Goal: Task Accomplishment & Management: Use online tool/utility

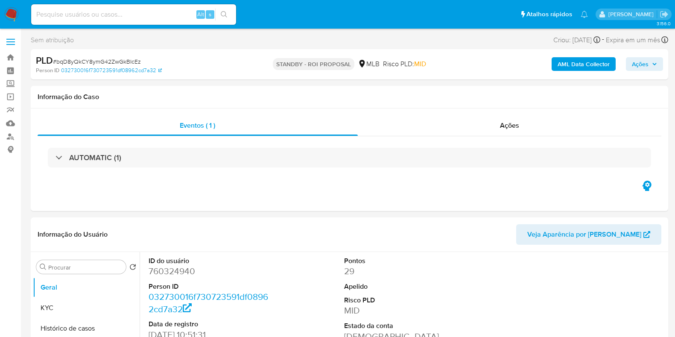
select select "10"
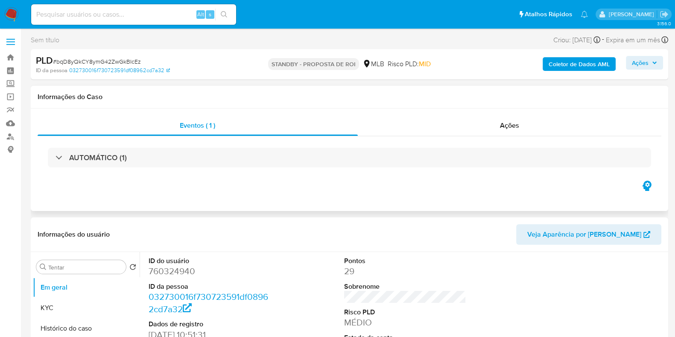
click at [319, 193] on div "Eventos ( 1 ) Ações AUTOMÁTICO (1)" at bounding box center [349, 159] width 637 height 102
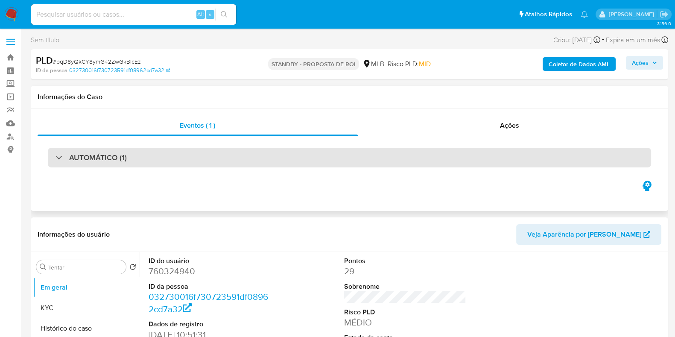
click at [114, 164] on div "AUTOMÁTICO (1)" at bounding box center [349, 158] width 603 height 20
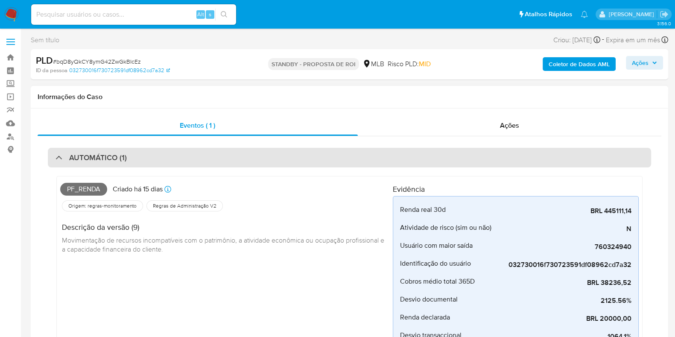
click at [107, 152] on font "AUTOMÁTICO (1)" at bounding box center [98, 157] width 58 height 11
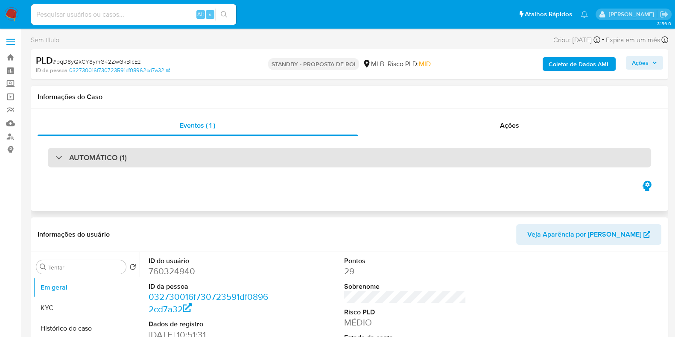
click at [198, 157] on div "AUTOMÁTICO (1)" at bounding box center [349, 158] width 603 height 20
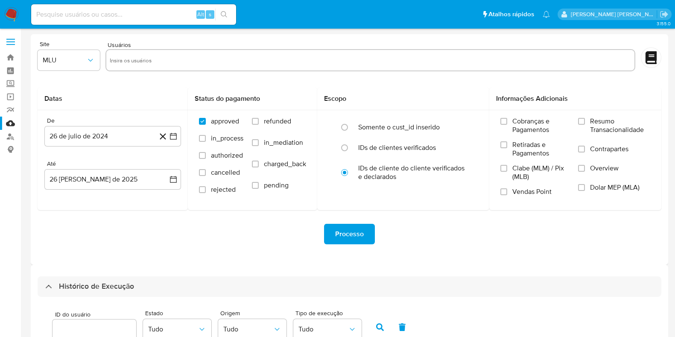
select select "10"
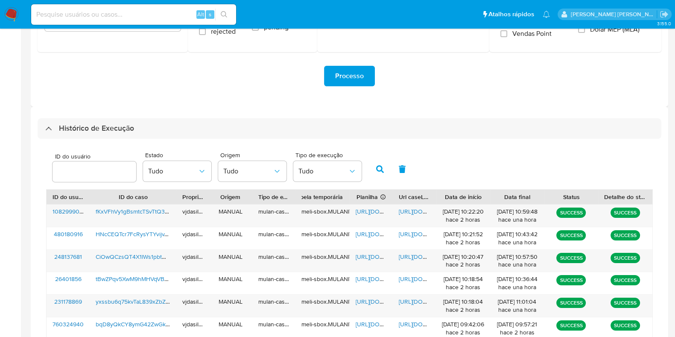
scroll to position [160, 0]
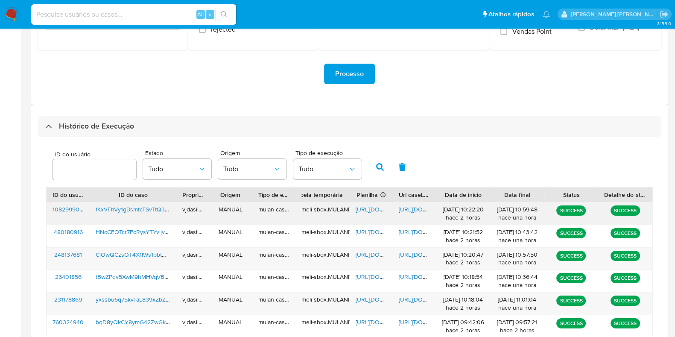
click at [408, 203] on div "https://docs.google.com/document/d/1raNqe7me61H3x6uLU_7uHiGbz7RF7puJXk_4rWR-SEw…" at bounding box center [414, 213] width 43 height 22
click at [408, 207] on span "https://docs.google.com/document/d/1raNqe7me61H3x6uLU_7uHiGbz7RF7puJXk_4rWR-SEw…" at bounding box center [428, 209] width 59 height 9
click at [373, 208] on span "https://docs.google.com/spreadsheets/d/1lsqLS2ItL5W2eZ0me-h0PrWJso_2m2tnoQqhtnP…" at bounding box center [385, 209] width 59 height 9
click at [128, 208] on span "fKxVFhVy1gBsmtcTSvTtQ3Po" at bounding box center [134, 209] width 76 height 9
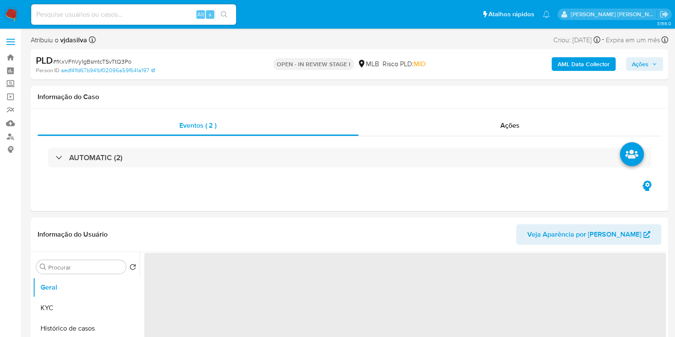
select select "10"
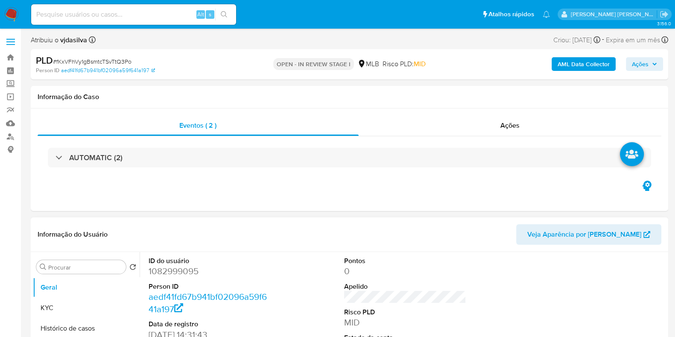
scroll to position [160, 0]
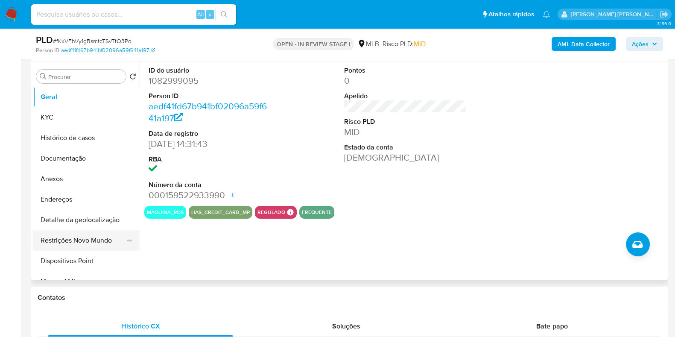
click at [81, 239] on button "Restrições Novo Mundo" at bounding box center [83, 240] width 100 height 20
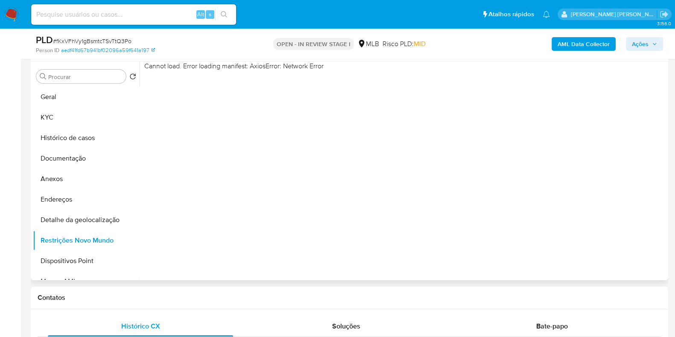
click at [561, 207] on div "Cannot load. Error loading manifest: AxiosError: Network Error" at bounding box center [403, 170] width 526 height 219
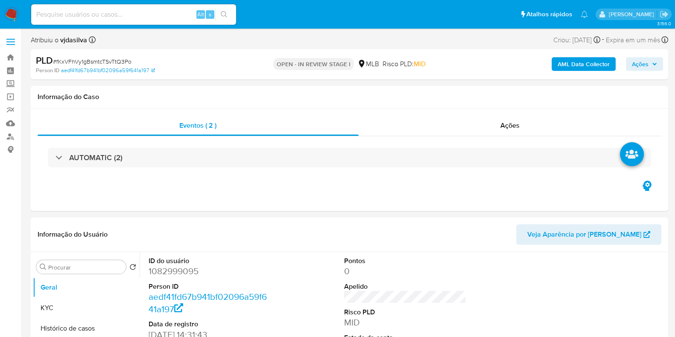
select select "10"
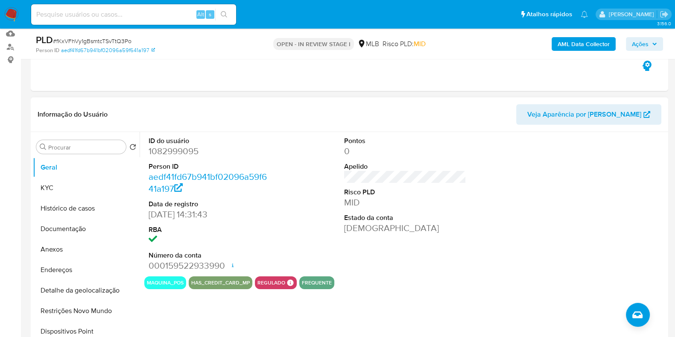
scroll to position [106, 0]
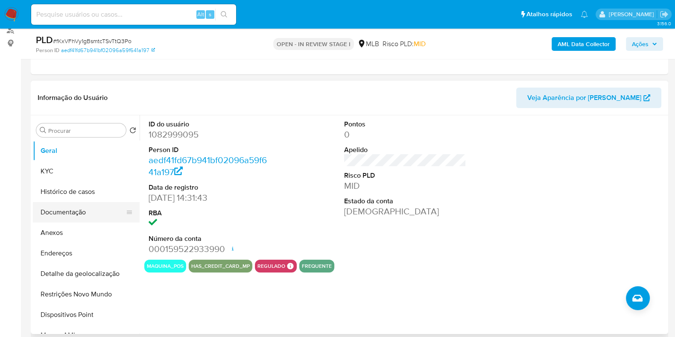
click at [70, 215] on button "Documentação" at bounding box center [83, 212] width 100 height 20
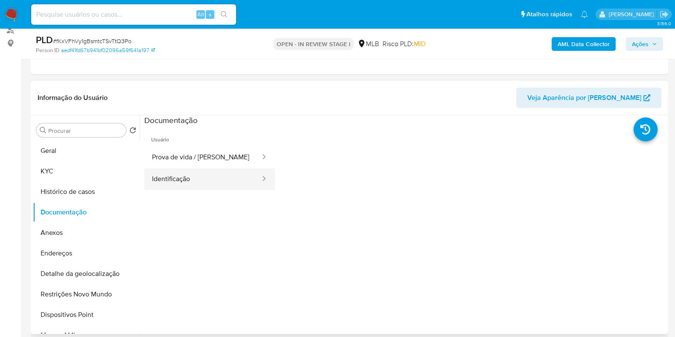
click at [195, 181] on button "Identificação" at bounding box center [202, 179] width 117 height 22
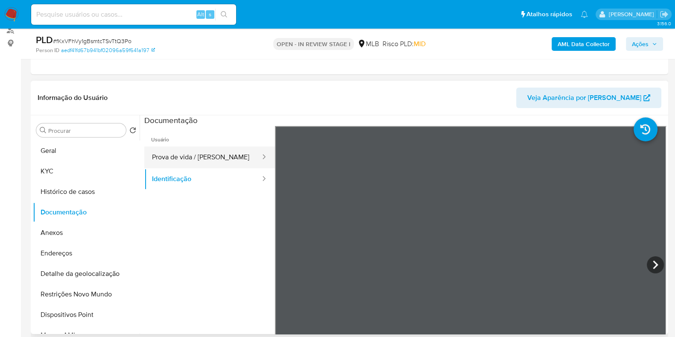
click at [177, 156] on button "Prova de vida / Selfie" at bounding box center [202, 157] width 117 height 22
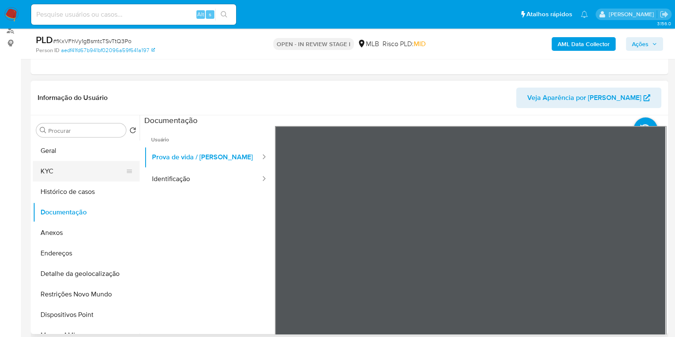
click at [74, 176] on button "KYC" at bounding box center [83, 171] width 100 height 20
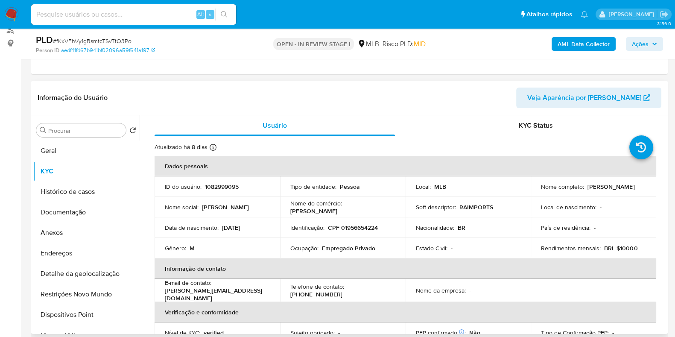
click at [340, 252] on td "Ocupação : Empregado Privado" at bounding box center [342, 248] width 125 height 20
click at [340, 251] on p "Empregado Privado" at bounding box center [348, 248] width 53 height 8
click at [340, 248] on p "Empregado Privado" at bounding box center [348, 248] width 53 height 8
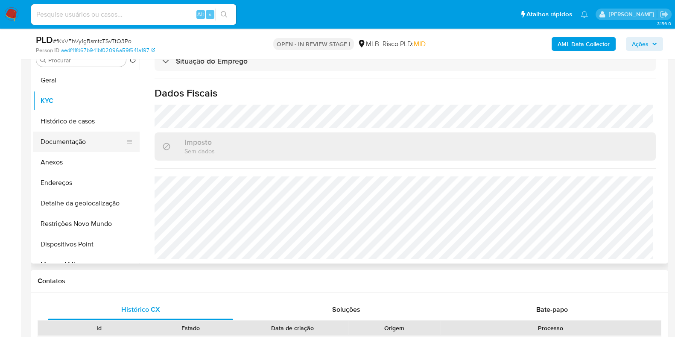
scroll to position [160, 0]
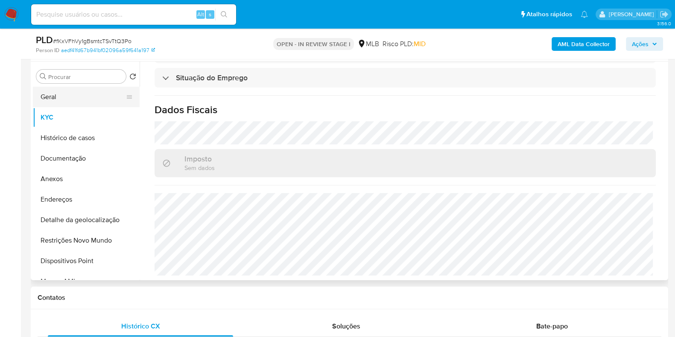
click at [70, 98] on button "Geral" at bounding box center [83, 97] width 100 height 20
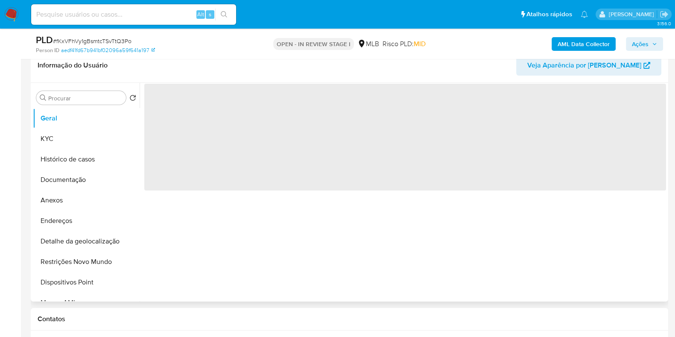
scroll to position [106, 0]
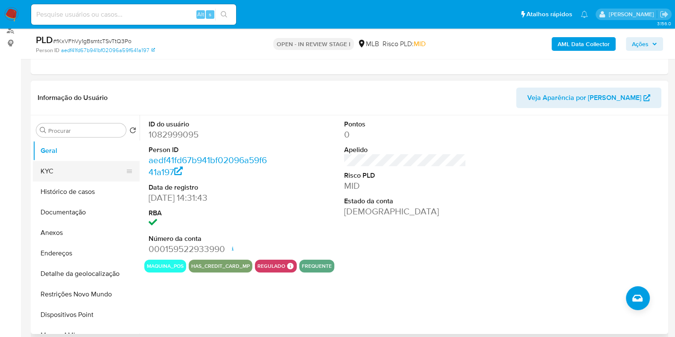
click at [44, 169] on button "KYC" at bounding box center [83, 171] width 100 height 20
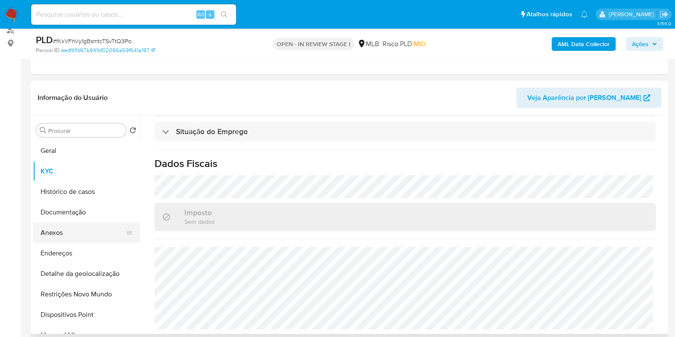
click at [79, 229] on button "Anexos" at bounding box center [83, 232] width 100 height 20
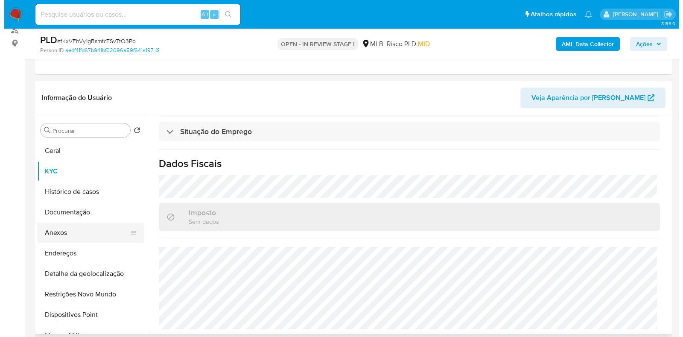
scroll to position [0, 0]
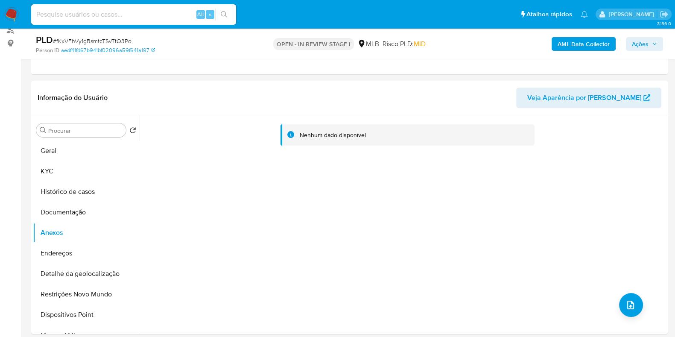
click at [566, 42] on b "AML Data Collector" at bounding box center [583, 44] width 52 height 14
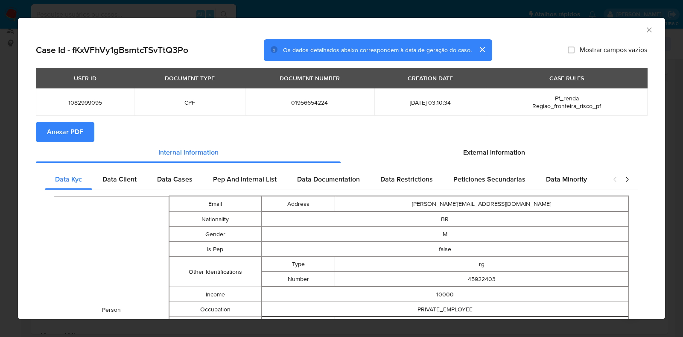
click at [61, 131] on span "Anexar PDF" at bounding box center [65, 131] width 36 height 19
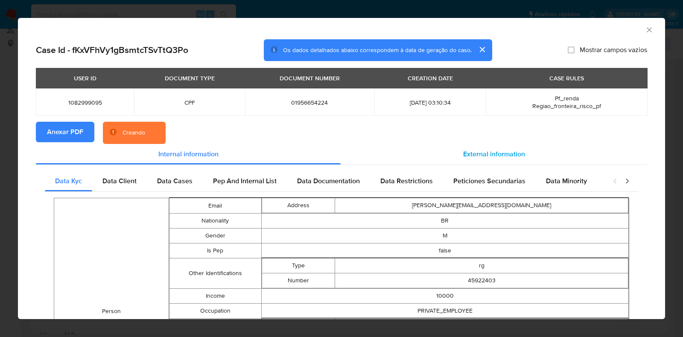
click at [490, 162] on div "External information" at bounding box center [494, 154] width 306 height 20
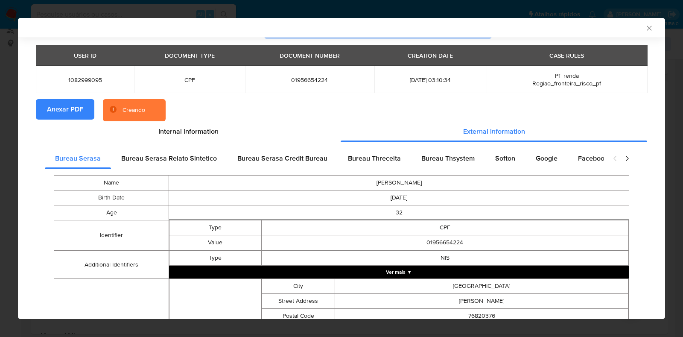
scroll to position [51, 0]
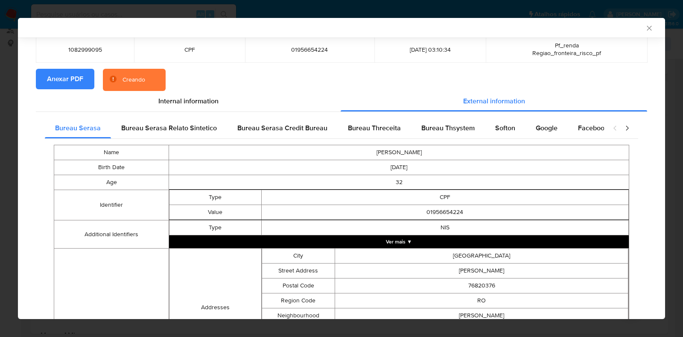
click at [403, 239] on button "Ver mais ▼" at bounding box center [399, 241] width 460 height 13
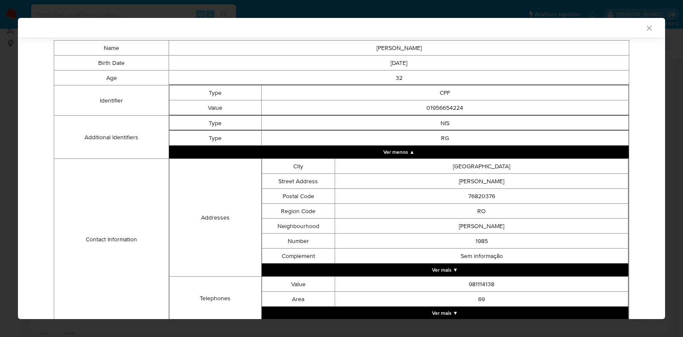
scroll to position [233, 0]
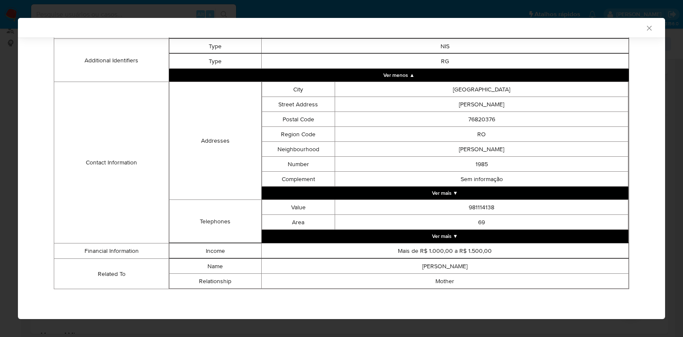
click at [423, 238] on button "Ver mais ▼" at bounding box center [445, 236] width 367 height 13
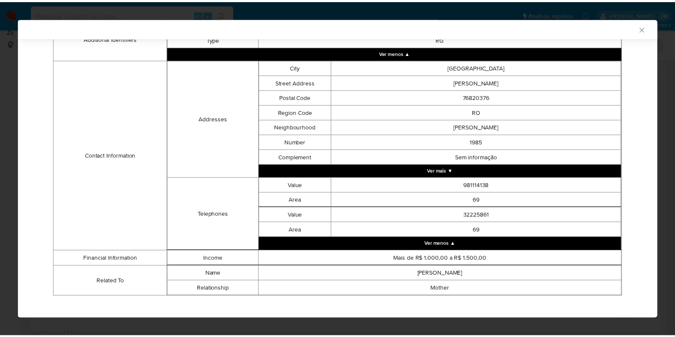
scroll to position [264, 0]
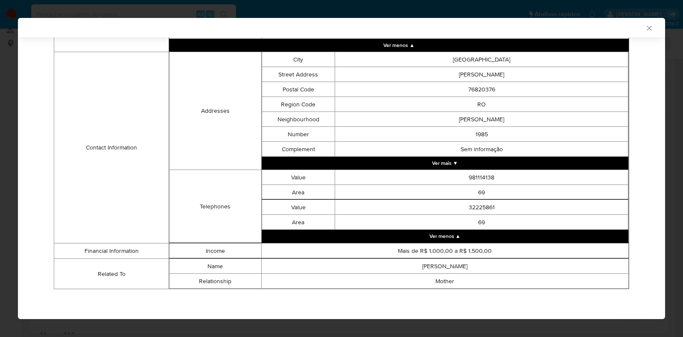
click at [635, 29] on div "AML Data Collector" at bounding box center [334, 28] width 621 height 8
click at [645, 28] on icon "Fechar a janela" at bounding box center [649, 28] width 9 height 9
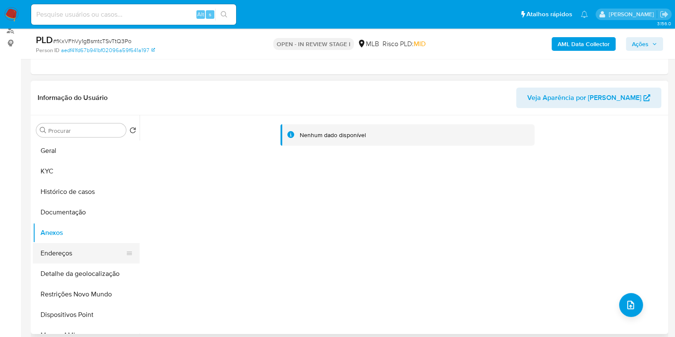
click at [60, 254] on button "Endereços" at bounding box center [83, 253] width 100 height 20
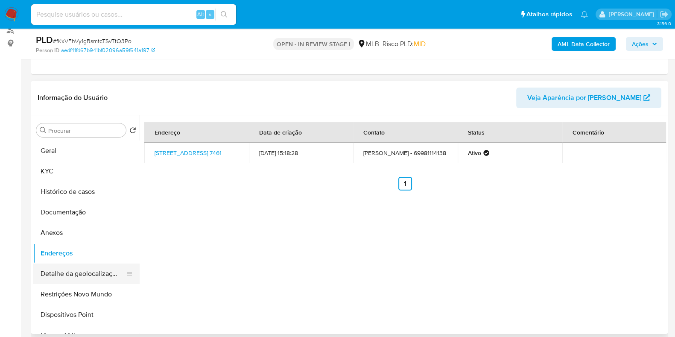
click at [85, 277] on button "Detalhe da geolocalização" at bounding box center [83, 273] width 100 height 20
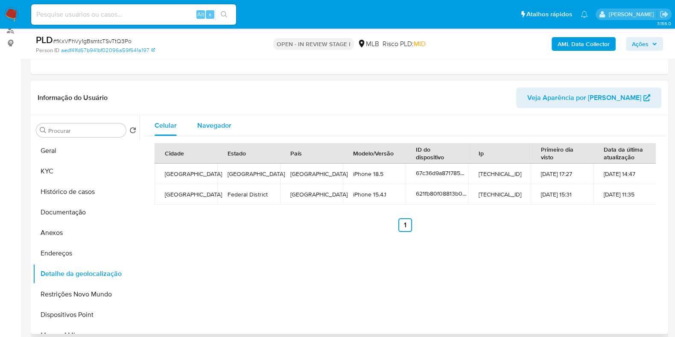
click at [204, 124] on span "Navegador" at bounding box center [214, 125] width 34 height 10
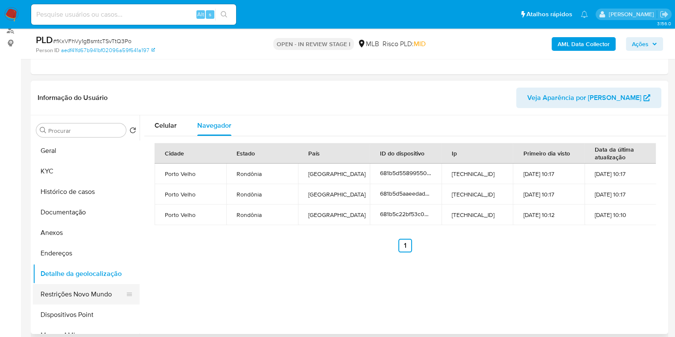
click at [86, 294] on button "Restrições Novo Mundo" at bounding box center [83, 294] width 100 height 20
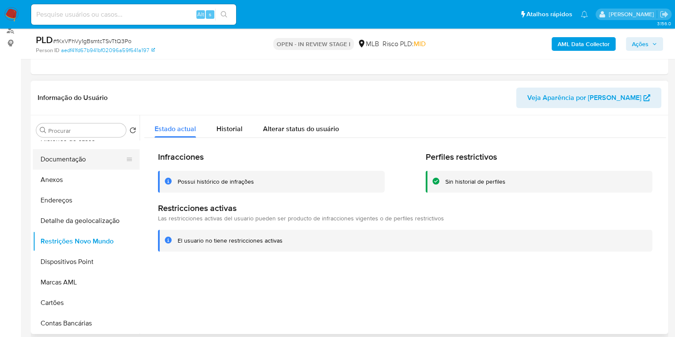
scroll to position [0, 0]
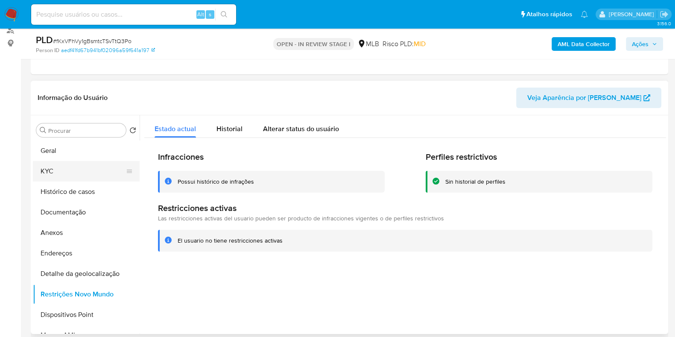
click at [75, 168] on button "KYC" at bounding box center [83, 171] width 100 height 20
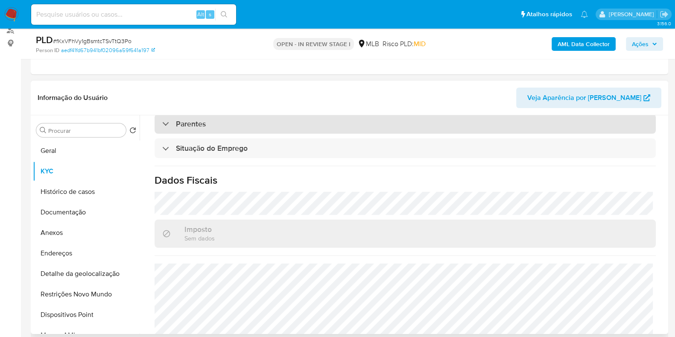
scroll to position [371, 0]
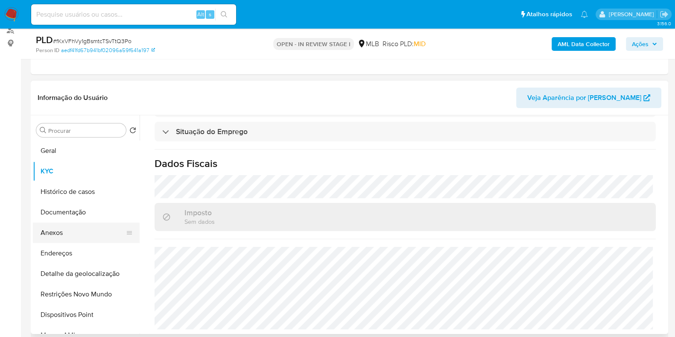
click at [76, 230] on button "Anexos" at bounding box center [83, 232] width 100 height 20
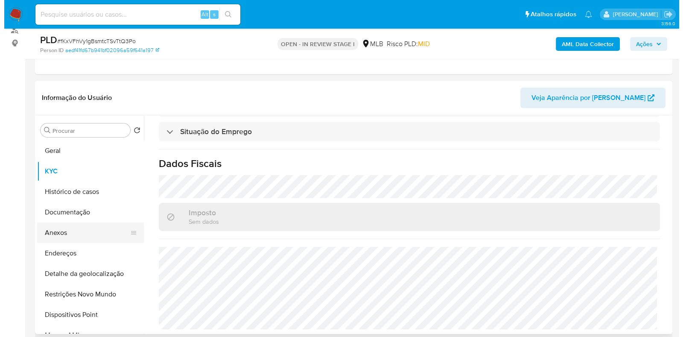
scroll to position [0, 0]
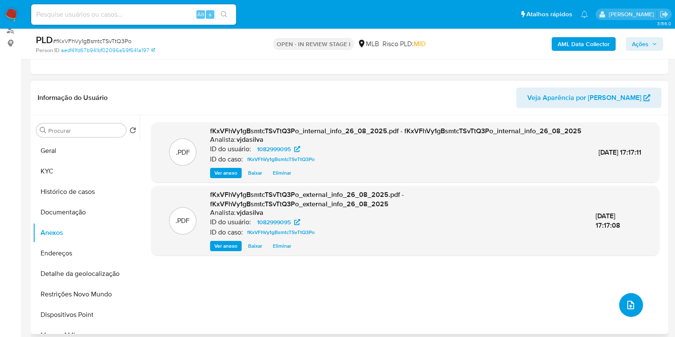
click at [627, 302] on icon "upload-file" at bounding box center [630, 304] width 7 height 9
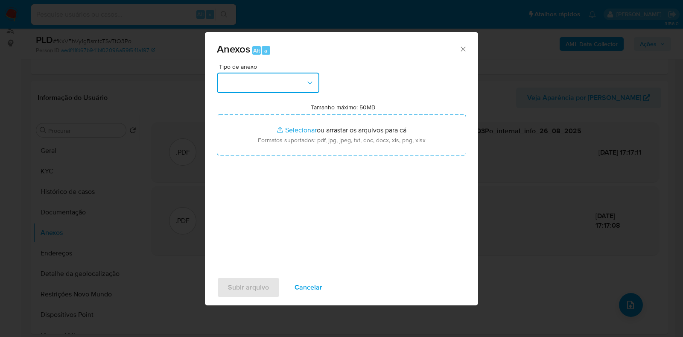
click at [271, 73] on button "button" at bounding box center [268, 83] width 102 height 20
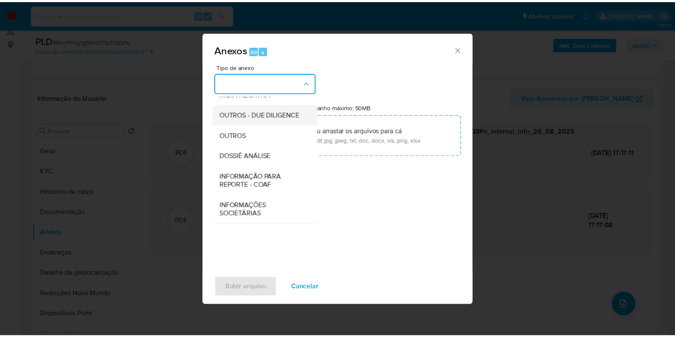
scroll to position [131, 0]
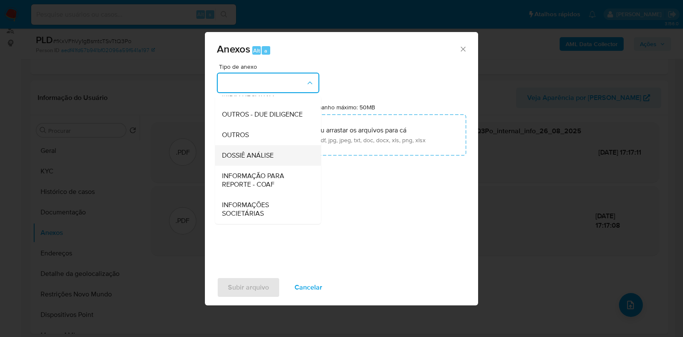
click at [255, 152] on span "DOSSIÊ ANÁLISE" at bounding box center [248, 155] width 52 height 9
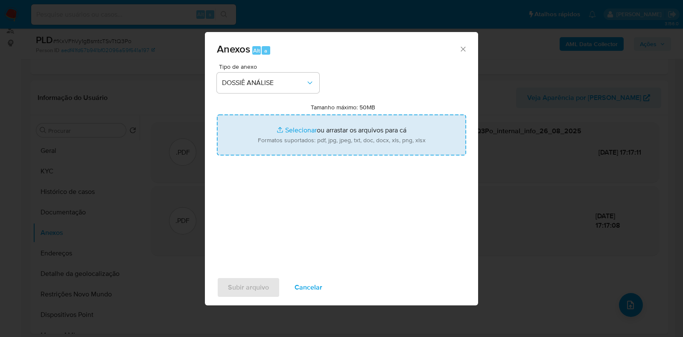
type input "C:\fakepath\SAR - XXXXX - CPF 01956654224 - AFONSO DE OLIVEIRA AFONSO (1).pdf"
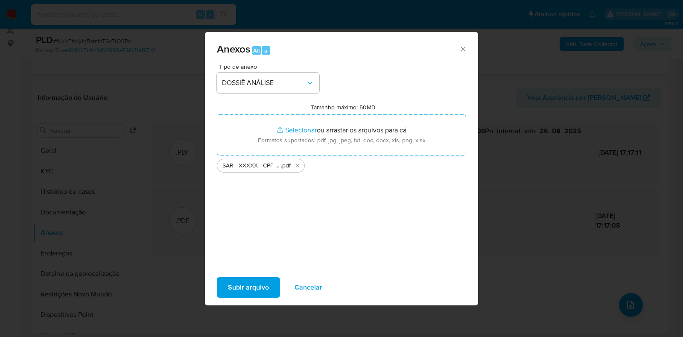
click at [243, 288] on span "Subir arquivo" at bounding box center [248, 287] width 41 height 19
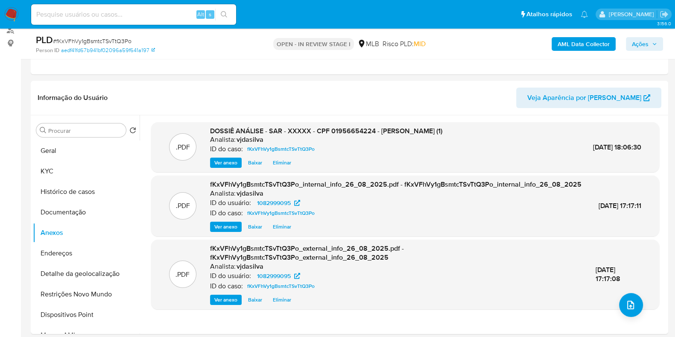
click at [644, 45] on span "Ações" at bounding box center [640, 44] width 17 height 14
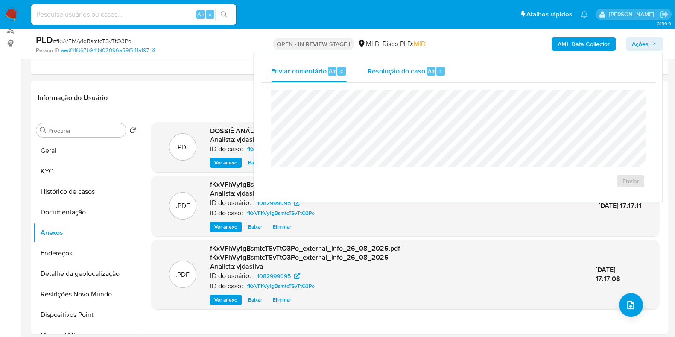
click at [399, 77] on div "Resolução do caso Alt r" at bounding box center [406, 71] width 78 height 22
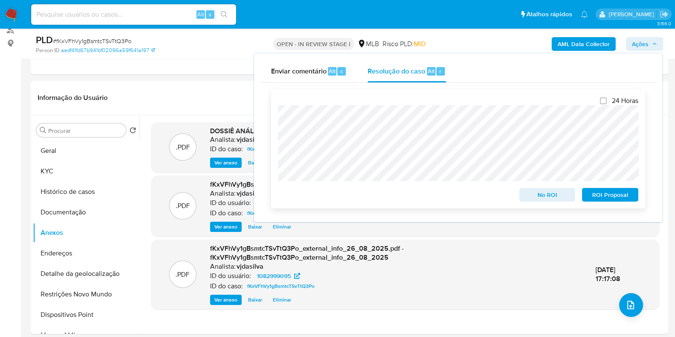
click at [600, 193] on span "ROI Proposal" at bounding box center [610, 195] width 44 height 12
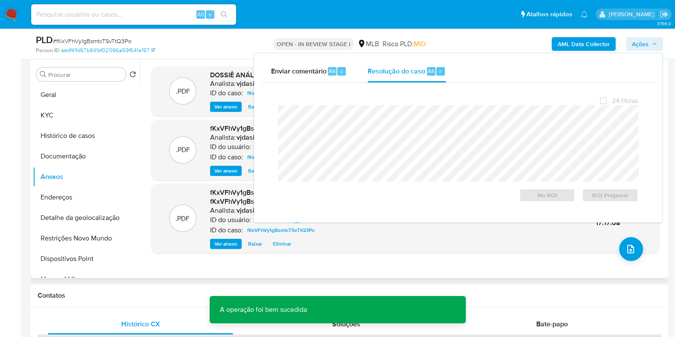
scroll to position [160, 0]
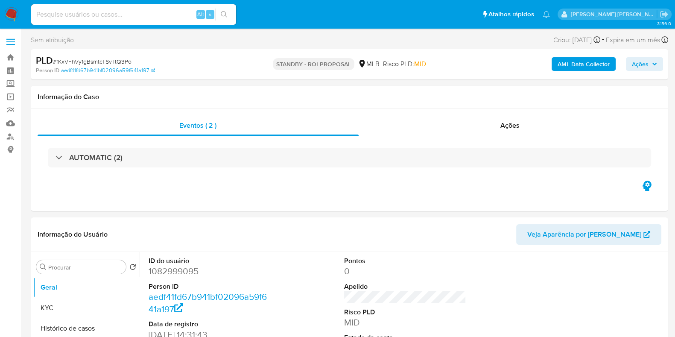
select select "10"
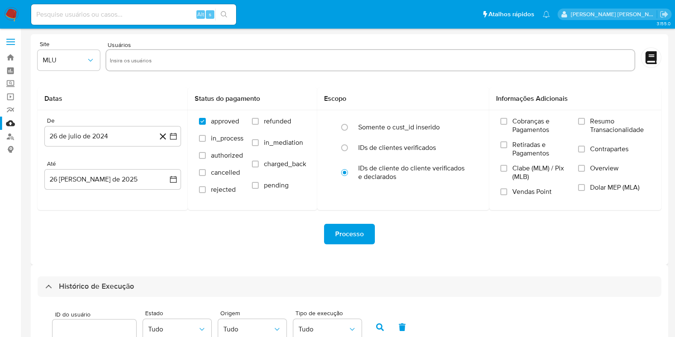
select select "10"
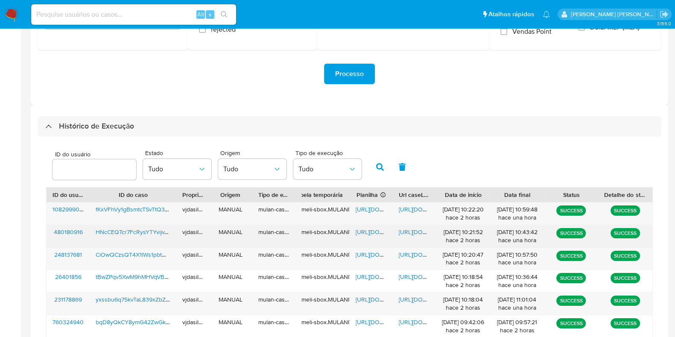
click at [405, 233] on span "[URL][DOMAIN_NAME]" at bounding box center [428, 231] width 59 height 9
click at [368, 228] on span "[URL][DOMAIN_NAME]" at bounding box center [385, 231] width 59 height 9
click at [130, 233] on span "HNcCEQTcr7FcRysYTYvijvXU" at bounding box center [134, 231] width 77 height 9
click at [404, 230] on span "https://docs.google.com/document/d/1aleHHo6NLr0VJoJE7s-vy9Y38F7ti5b8s3WAwNnNjYc…" at bounding box center [428, 231] width 59 height 9
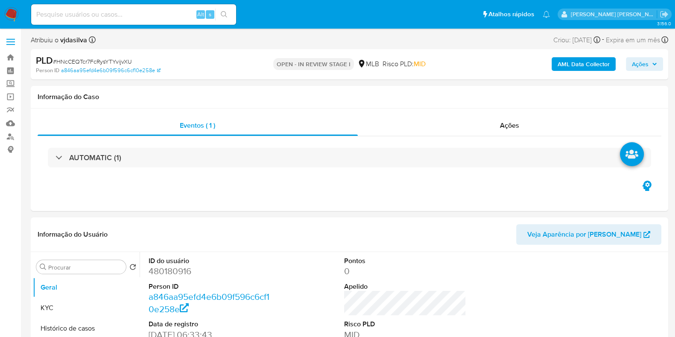
select select "10"
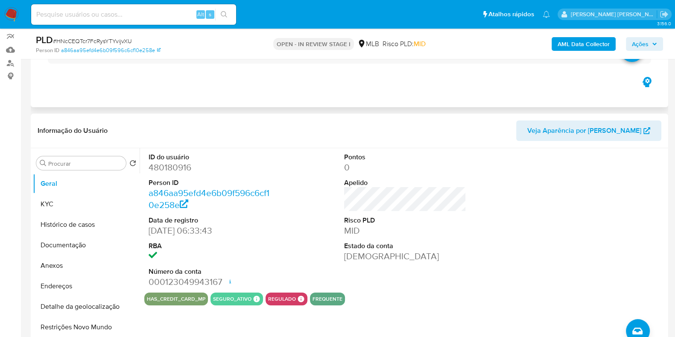
scroll to position [106, 0]
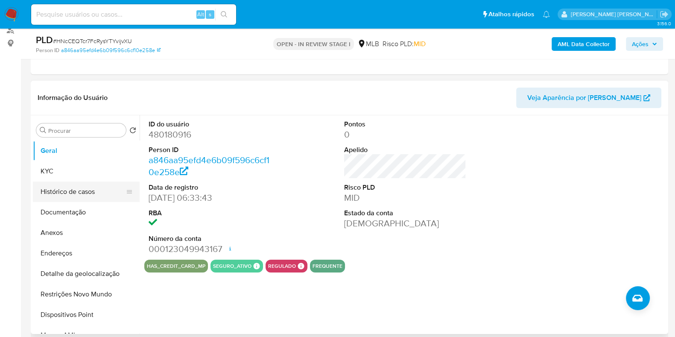
click at [85, 187] on button "Histórico de casos" at bounding box center [83, 191] width 100 height 20
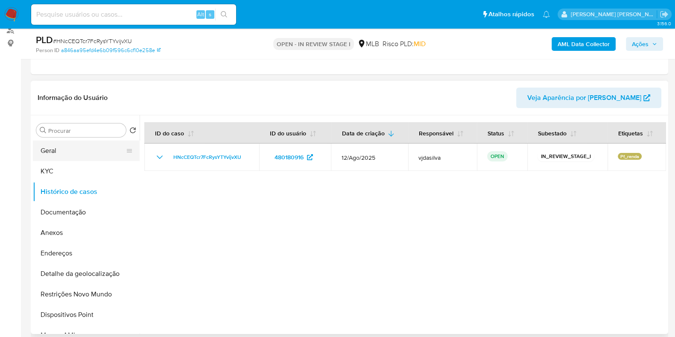
click at [72, 153] on button "Geral" at bounding box center [83, 150] width 100 height 20
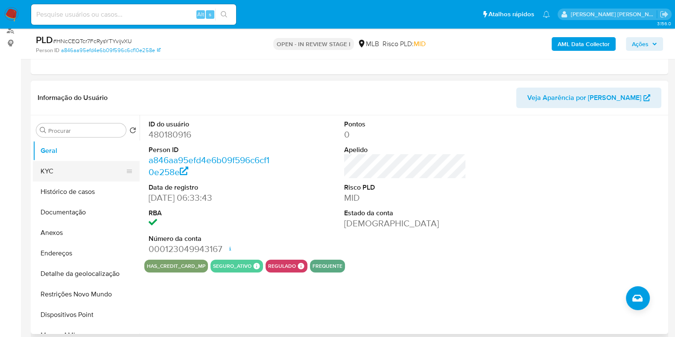
click at [78, 170] on button "KYC" at bounding box center [83, 171] width 100 height 20
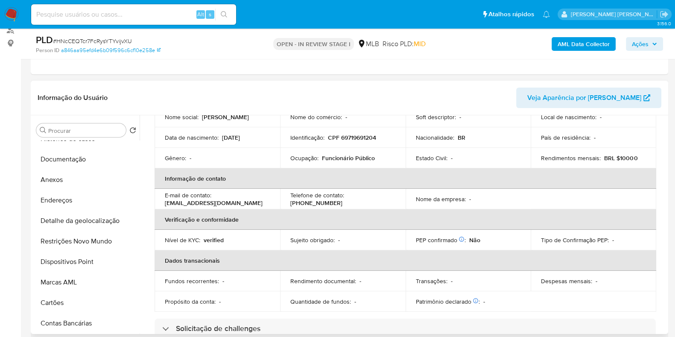
scroll to position [0, 0]
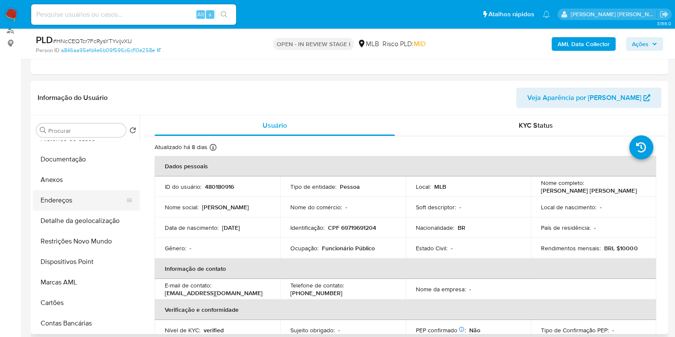
click at [78, 203] on button "Endereços" at bounding box center [83, 200] width 100 height 20
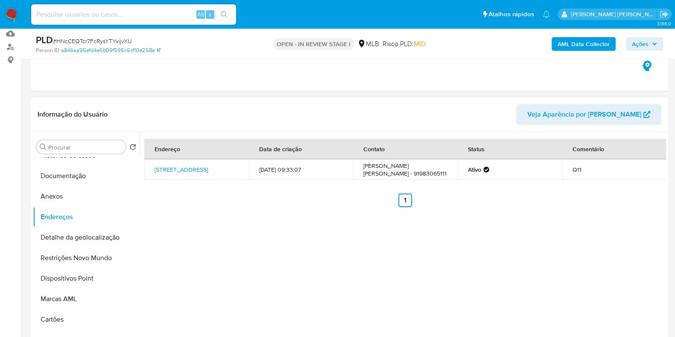
scroll to position [106, 0]
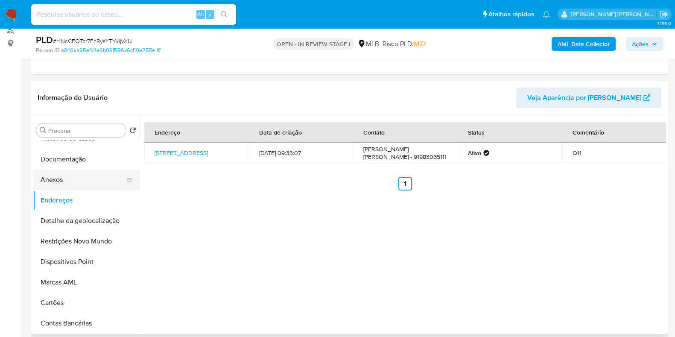
click at [60, 179] on button "Anexos" at bounding box center [83, 179] width 100 height 20
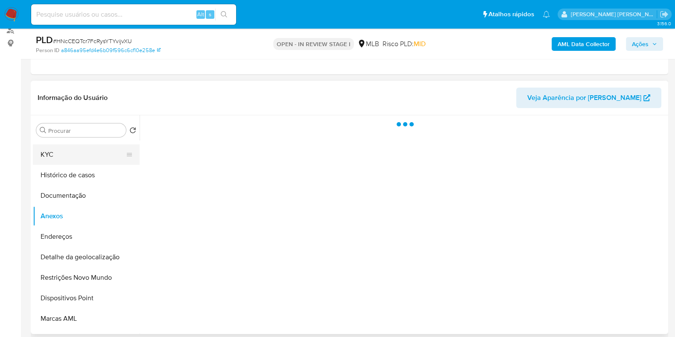
scroll to position [0, 0]
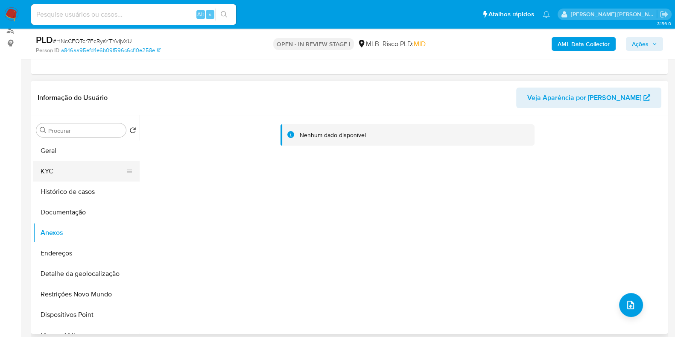
click at [77, 174] on button "KYC" at bounding box center [83, 171] width 100 height 20
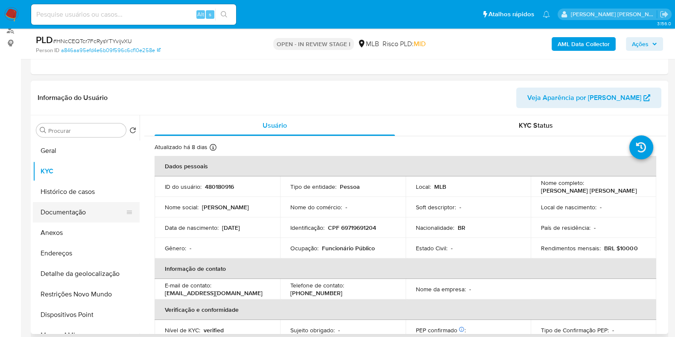
click at [79, 210] on button "Documentação" at bounding box center [83, 212] width 100 height 20
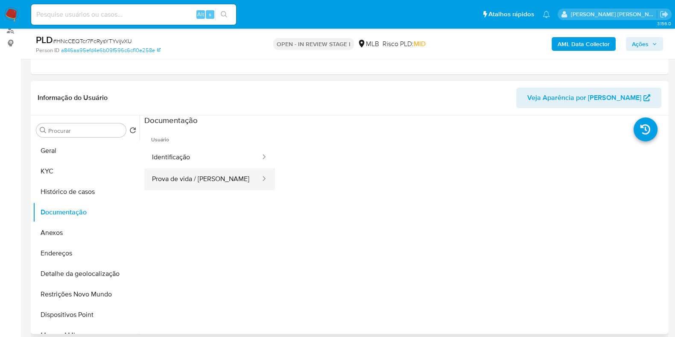
click at [209, 180] on button "Prova de vida / Selfie" at bounding box center [202, 179] width 117 height 22
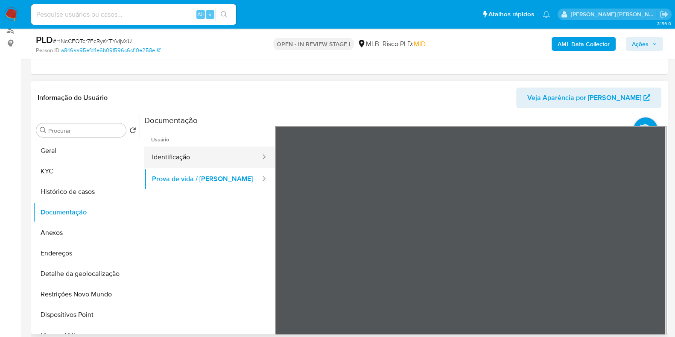
click at [197, 159] on button "Identificação" at bounding box center [202, 157] width 117 height 22
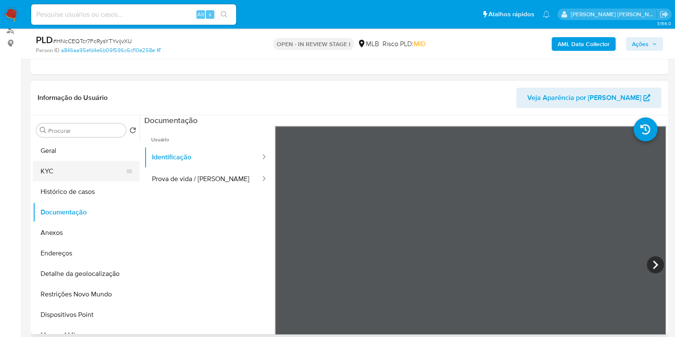
click at [70, 172] on button "KYC" at bounding box center [83, 171] width 100 height 20
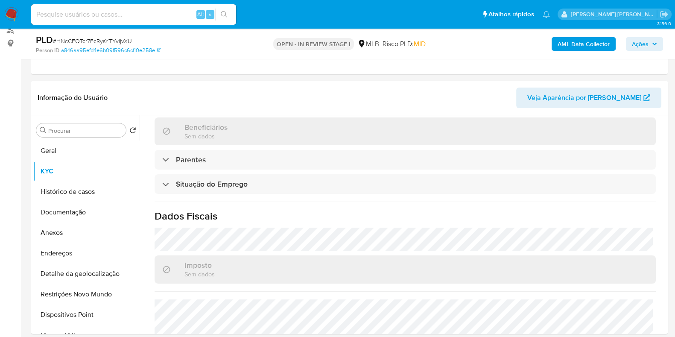
scroll to position [371, 0]
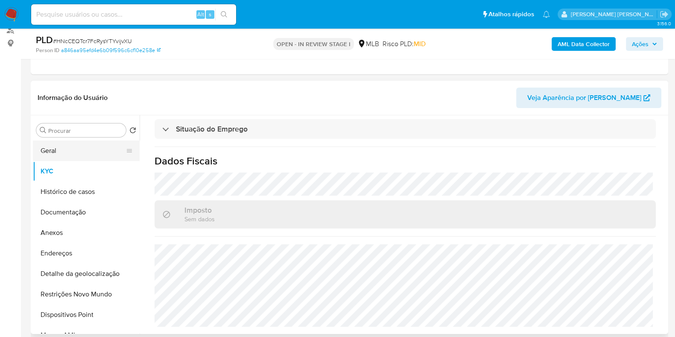
click at [50, 143] on button "Geral" at bounding box center [83, 150] width 100 height 20
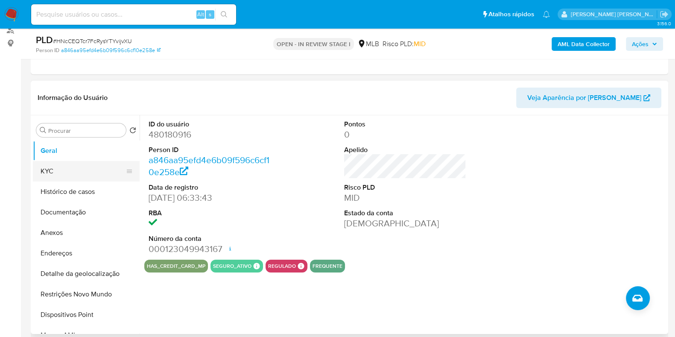
click at [42, 166] on button "KYC" at bounding box center [83, 171] width 100 height 20
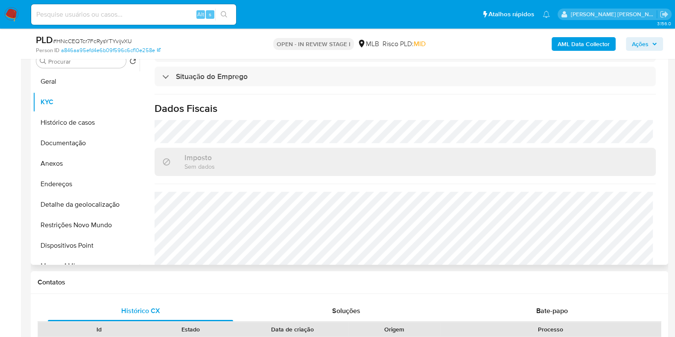
scroll to position [371, 0]
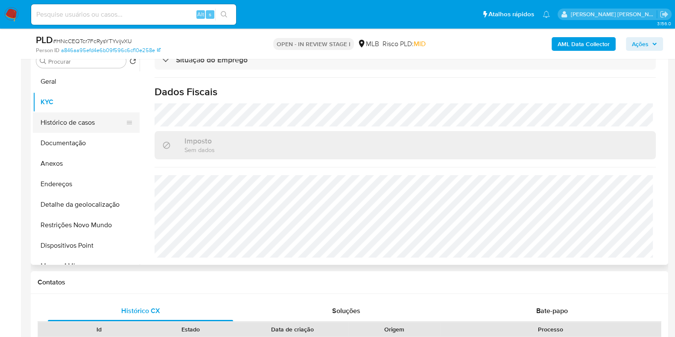
click at [75, 122] on button "Histórico de casos" at bounding box center [83, 122] width 100 height 20
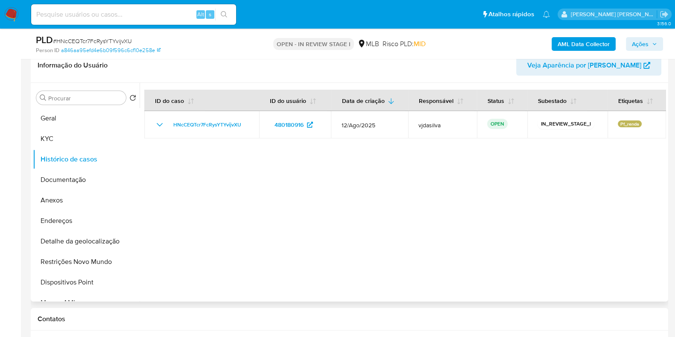
scroll to position [122, 0]
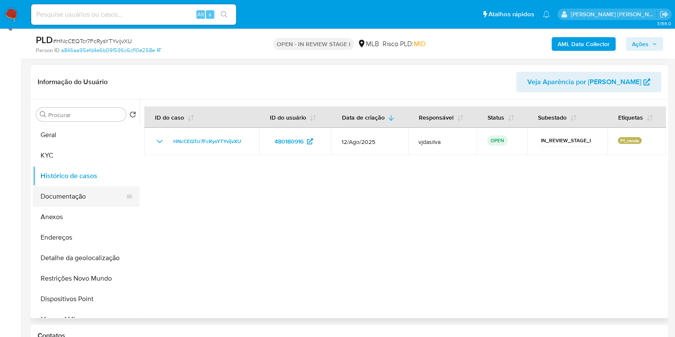
click at [56, 186] on button "Documentação" at bounding box center [83, 196] width 100 height 20
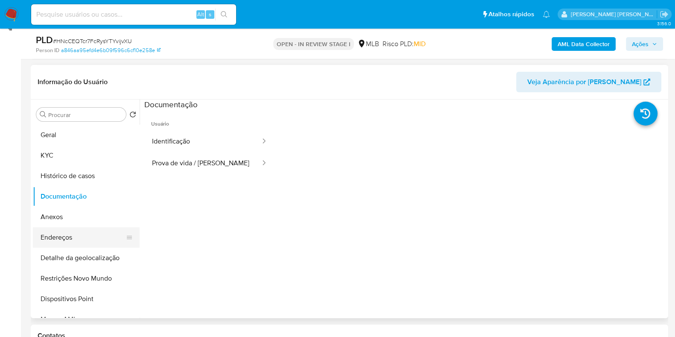
click at [54, 233] on button "Endereços" at bounding box center [83, 237] width 100 height 20
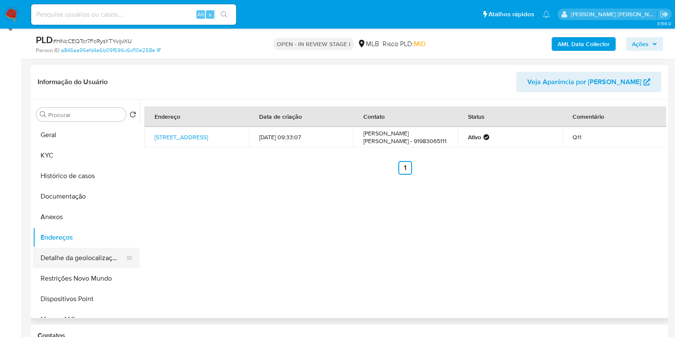
click at [105, 256] on button "Detalhe da geolocalização" at bounding box center [83, 258] width 100 height 20
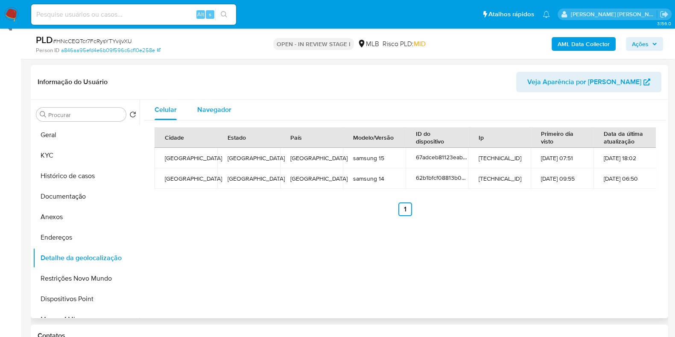
click at [197, 110] on button "Navegador" at bounding box center [214, 109] width 55 height 20
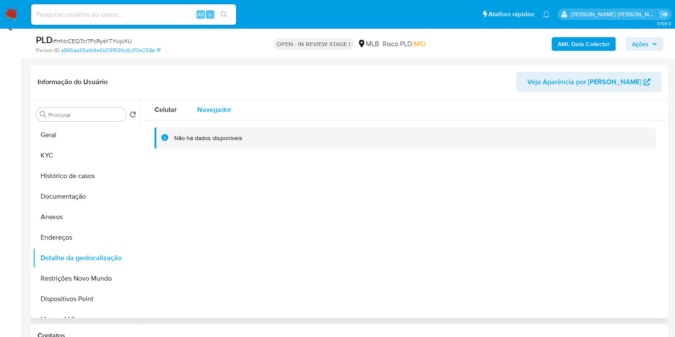
type button "1"
click at [67, 280] on button "Restrições Novo Mundo" at bounding box center [83, 278] width 100 height 20
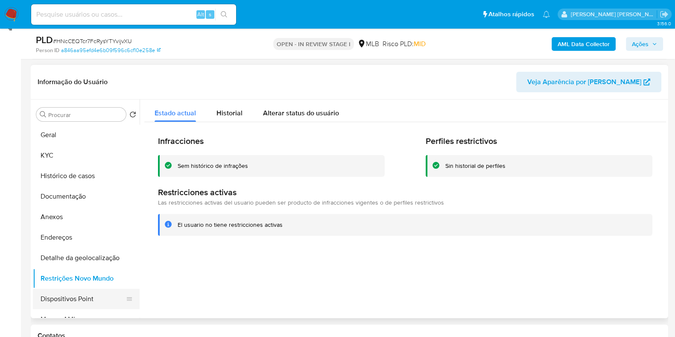
click at [73, 294] on button "Dispositivos Point" at bounding box center [83, 298] width 100 height 20
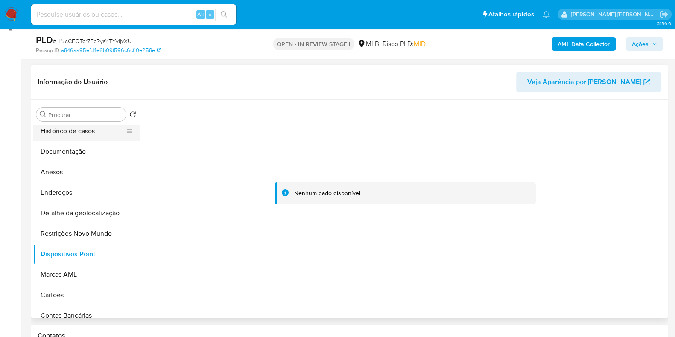
scroll to position [0, 0]
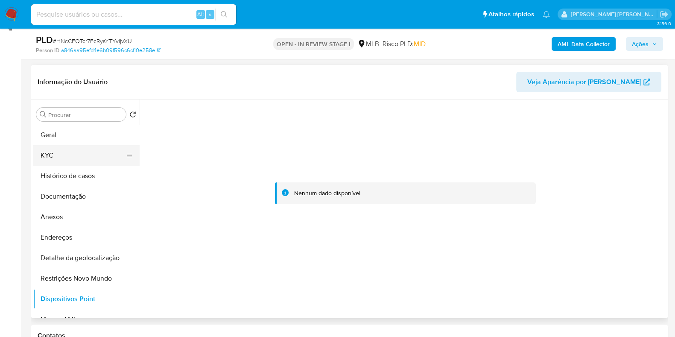
click at [63, 157] on button "KYC" at bounding box center [83, 155] width 100 height 20
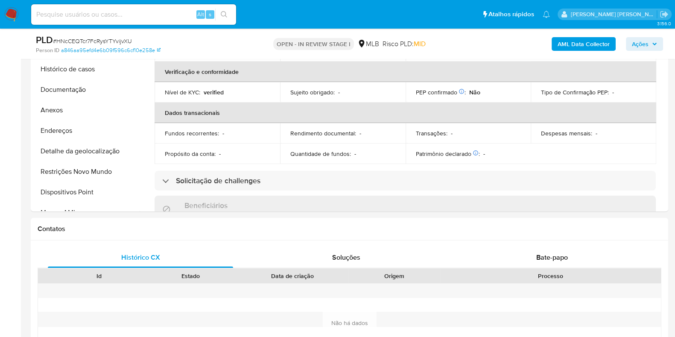
scroll to position [51, 0]
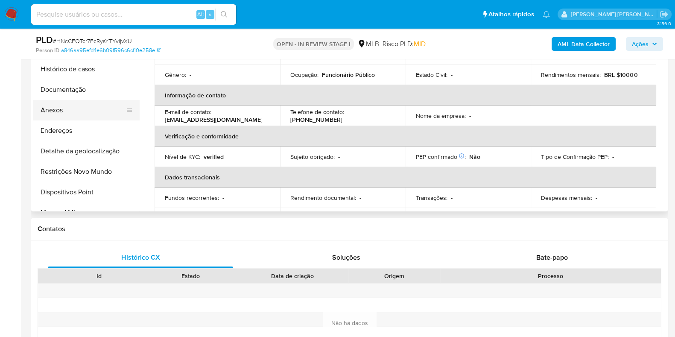
click at [75, 105] on button "Anexos" at bounding box center [83, 110] width 100 height 20
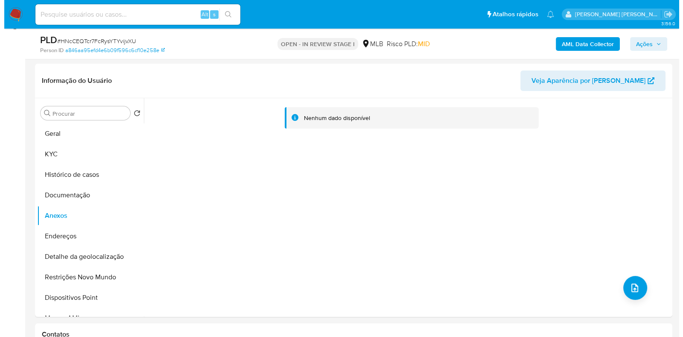
scroll to position [122, 0]
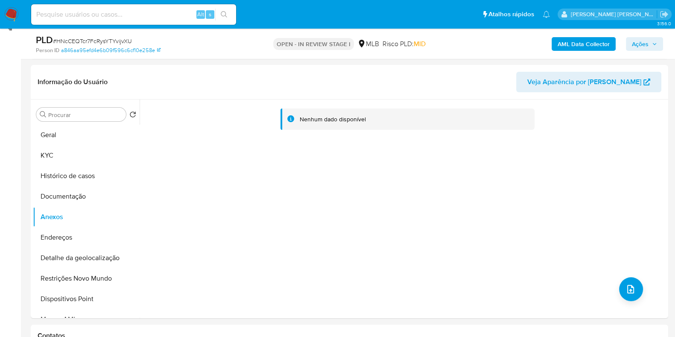
click at [589, 43] on b "AML Data Collector" at bounding box center [583, 44] width 52 height 14
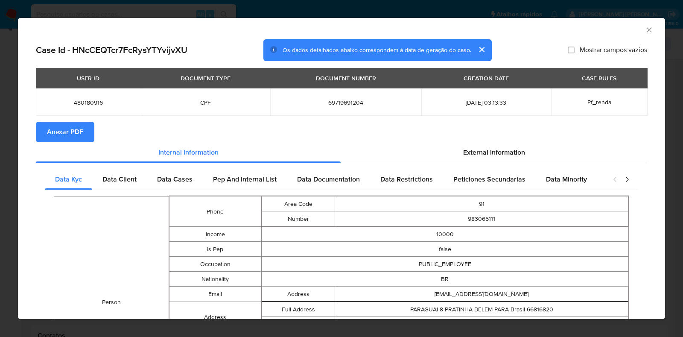
click at [70, 139] on span "Anexar PDF" at bounding box center [65, 131] width 36 height 19
click at [490, 152] on span "External information" at bounding box center [494, 152] width 62 height 10
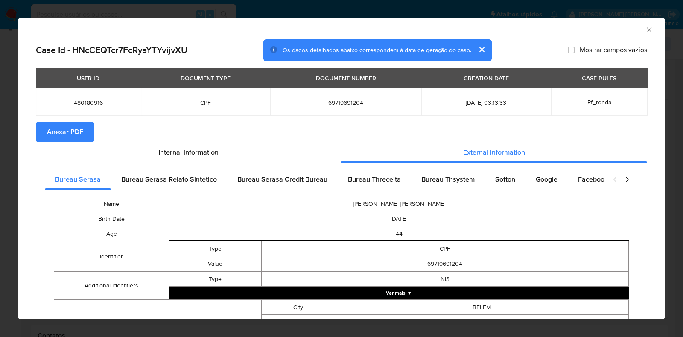
click at [449, 295] on button "Ver mais ▼" at bounding box center [399, 292] width 460 height 13
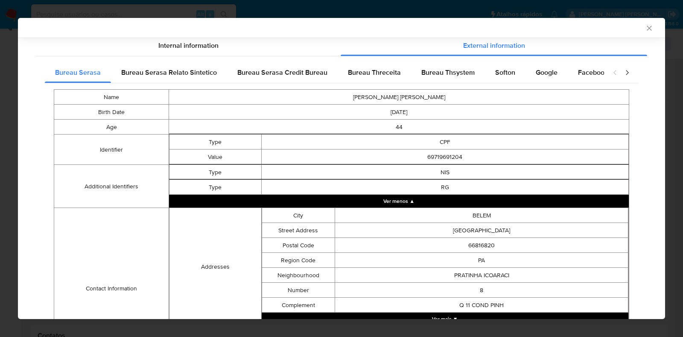
scroll to position [233, 0]
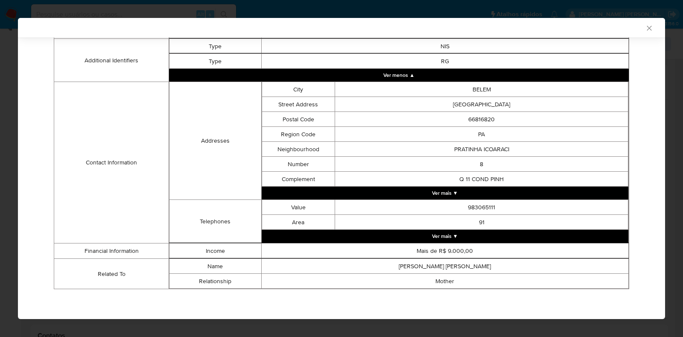
click at [645, 29] on icon "Fechar a janela" at bounding box center [649, 28] width 9 height 9
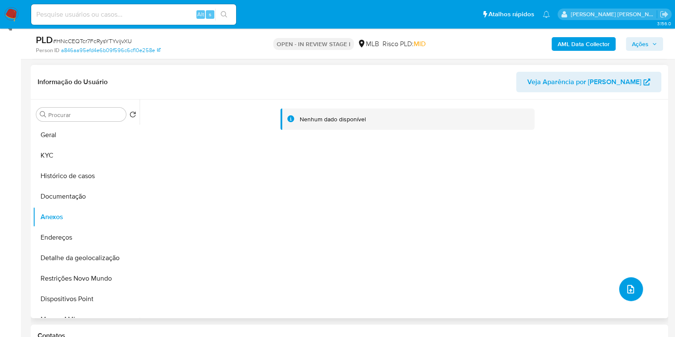
click at [627, 286] on icon "upload-file" at bounding box center [630, 289] width 10 height 10
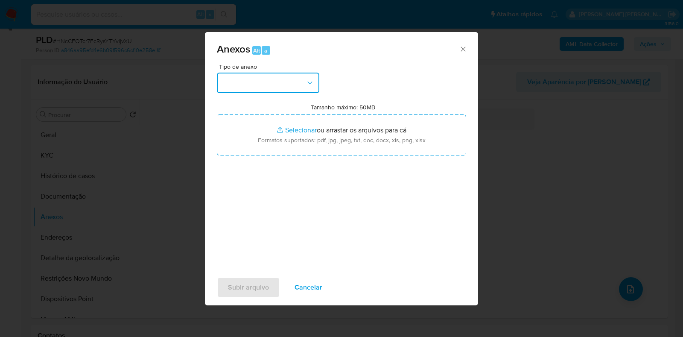
click at [294, 73] on button "button" at bounding box center [268, 83] width 102 height 20
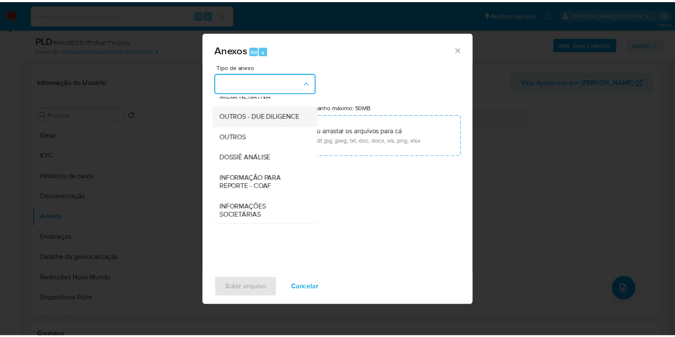
scroll to position [131, 0]
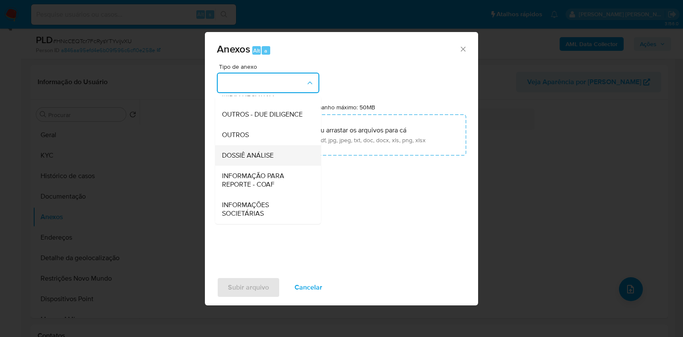
click at [280, 153] on div "DOSSIÊ ANÁLISE" at bounding box center [265, 155] width 87 height 20
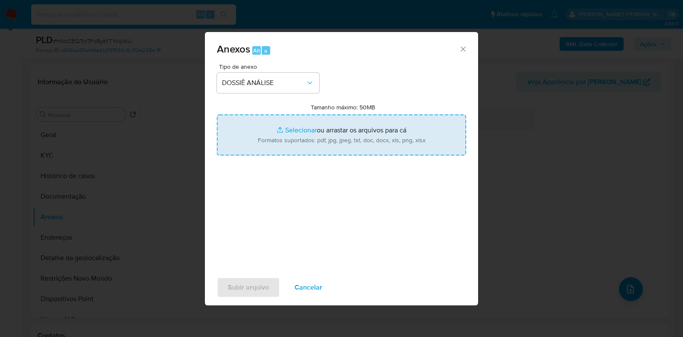
type input "C:\fakepath\SAR - XXXX - CPF 69719691204 - FERNANDA GONCALVES MARTINS (1).pdf"
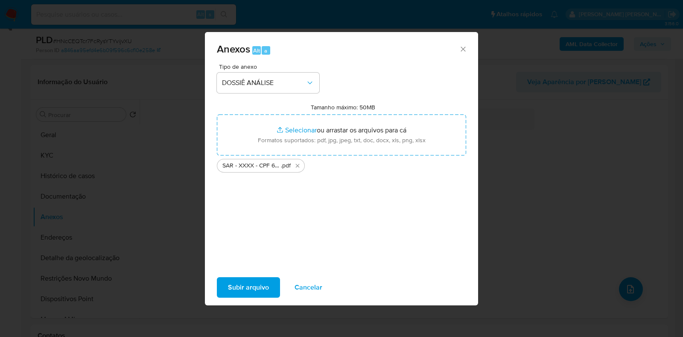
click at [255, 284] on span "Subir arquivo" at bounding box center [248, 287] width 41 height 19
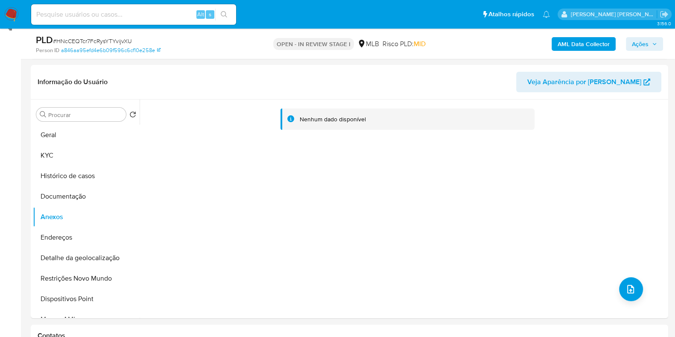
click at [644, 41] on span "Ações" at bounding box center [640, 44] width 17 height 14
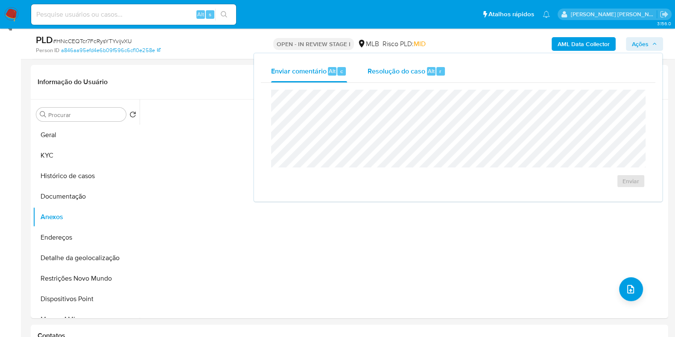
click at [389, 71] on span "Resolução do caso" at bounding box center [396, 71] width 58 height 10
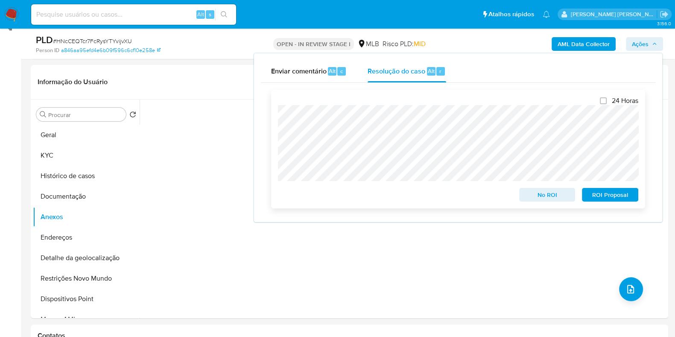
click at [591, 194] on span "ROI Proposal" at bounding box center [610, 195] width 44 height 12
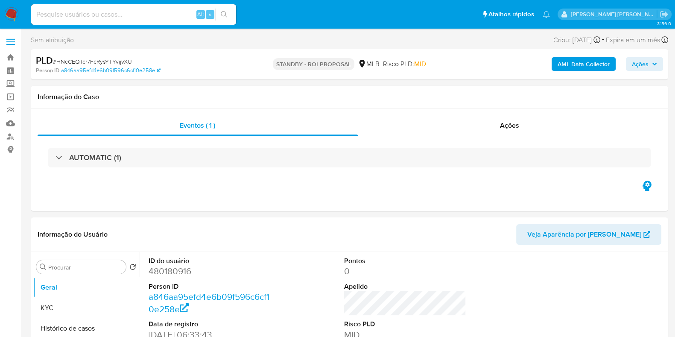
select select "10"
